Goal: Find specific page/section: Find specific page/section

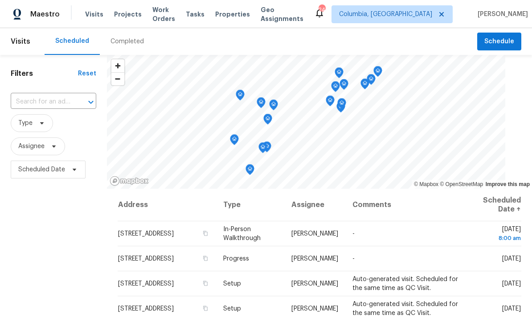
click at [120, 16] on span "Projects" at bounding box center [128, 14] width 28 height 9
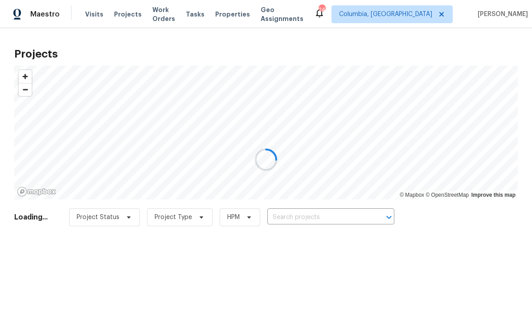
click at [332, 222] on div at bounding box center [266, 159] width 532 height 319
click at [316, 220] on div at bounding box center [266, 159] width 532 height 319
click at [316, 218] on div at bounding box center [266, 159] width 532 height 319
click at [316, 215] on div at bounding box center [266, 159] width 532 height 319
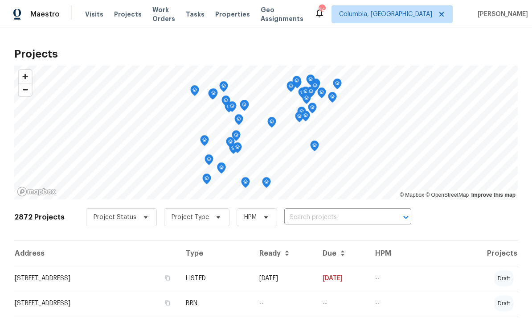
click at [321, 219] on input "text" at bounding box center [335, 217] width 102 height 14
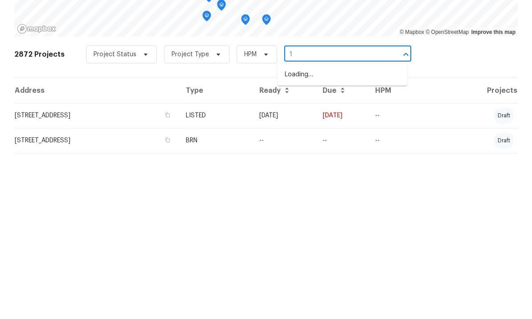
scroll to position [33, 0]
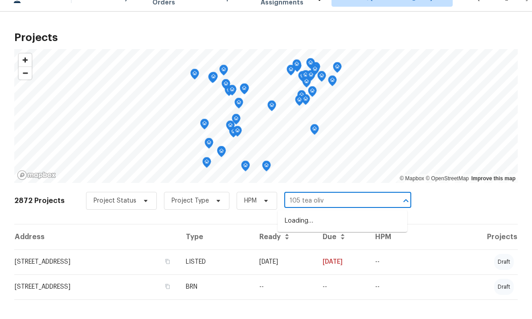
type input "105 tea olive"
click at [344, 230] on li "105 Tea Olive Ave, Lexington, SC 29073" at bounding box center [343, 237] width 130 height 15
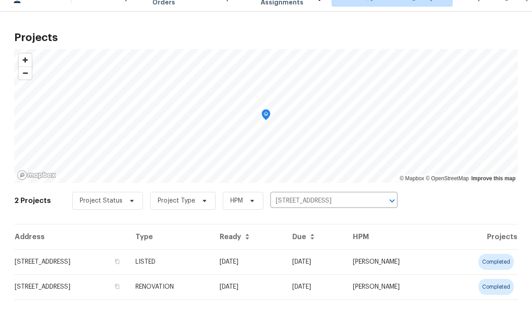
scroll to position [16, 0]
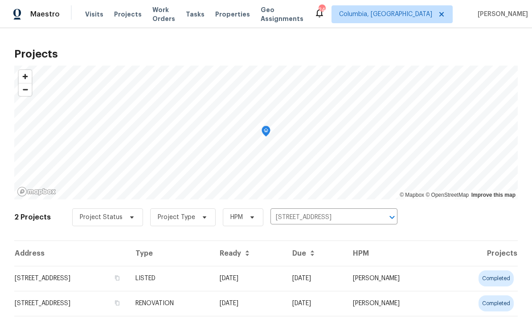
click at [110, 266] on td "105 Tea Olive Ave, Lexington, SC 29073" at bounding box center [71, 278] width 114 height 25
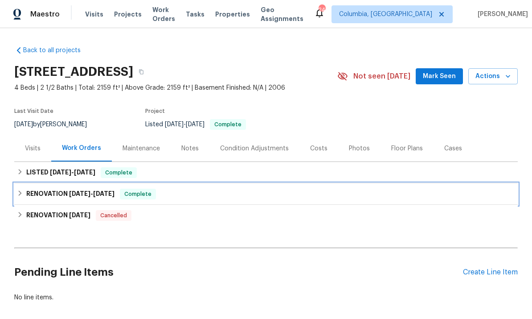
click at [100, 194] on span "9/11/25" at bounding box center [103, 193] width 21 height 6
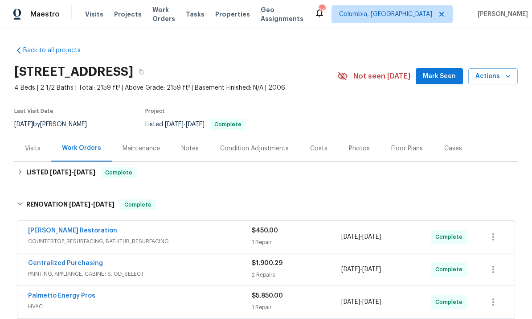
click at [126, 13] on span "Projects" at bounding box center [128, 14] width 28 height 9
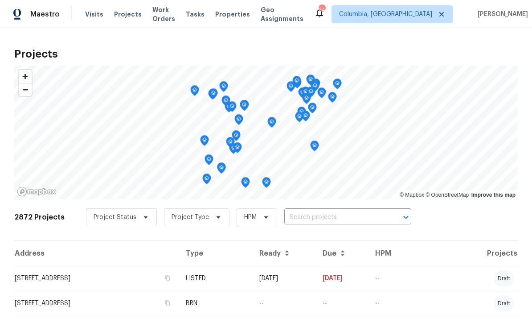
click at [127, 16] on span "Projects" at bounding box center [128, 14] width 28 height 9
click at [350, 221] on input "text" at bounding box center [335, 217] width 102 height 14
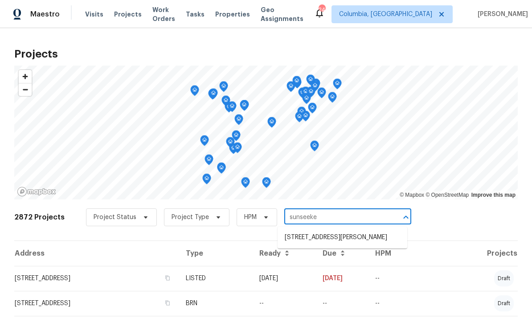
type input "sunseeker"
click at [344, 240] on li "873 Sunseeker Dr, Chapin, SC 29036" at bounding box center [343, 237] width 130 height 15
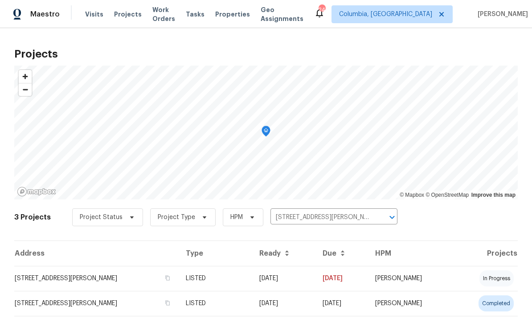
click at [102, 276] on td "873 Sunseeker Dr, Chapin, SC 29036" at bounding box center [96, 278] width 164 height 25
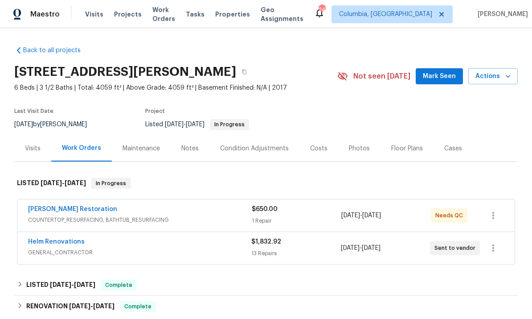
scroll to position [33, 0]
click at [64, 238] on link "Helm Renovations" at bounding box center [56, 241] width 57 height 6
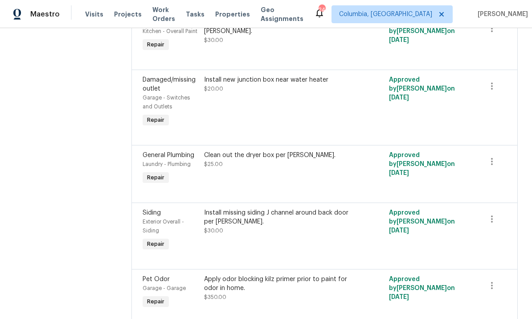
scroll to position [460, 0]
